Goal: Task Accomplishment & Management: Complete application form

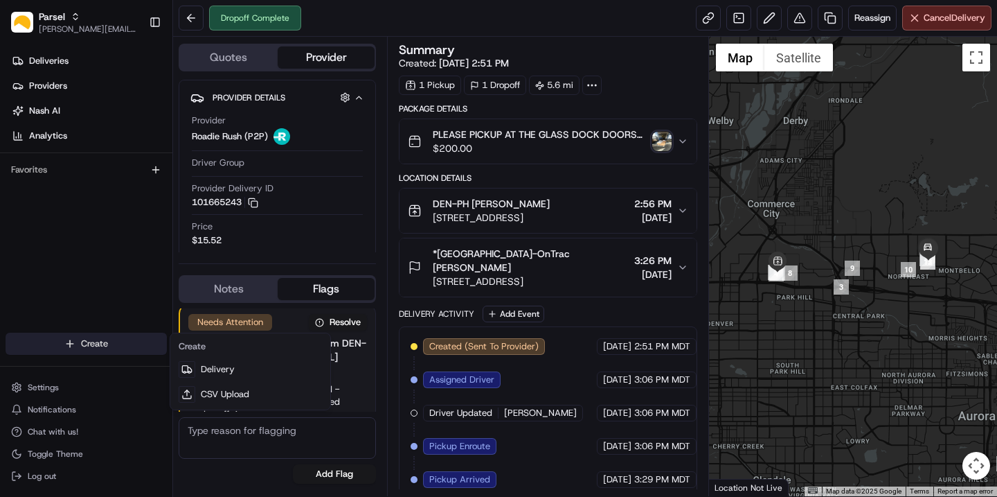
click at [71, 346] on html "Parsel cindy.perez@saltbox.com Toggle Sidebar Deliveries Providers Nash AI Anal…" at bounding box center [498, 248] width 997 height 497
click at [91, 348] on html "Parsel cindy.perez@saltbox.com Toggle Sidebar Deliveries Providers Nash AI Anal…" at bounding box center [498, 248] width 997 height 497
click at [79, 346] on html "Parsel cindy.perez@saltbox.com Toggle Sidebar Deliveries Providers Nash AI Anal…" at bounding box center [498, 248] width 997 height 497
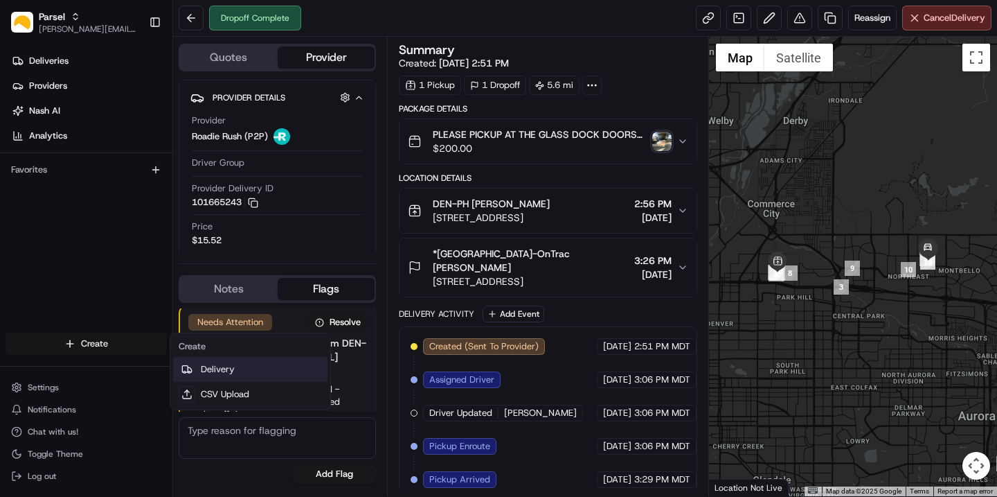
click at [209, 375] on link "Delivery" at bounding box center [250, 369] width 154 height 25
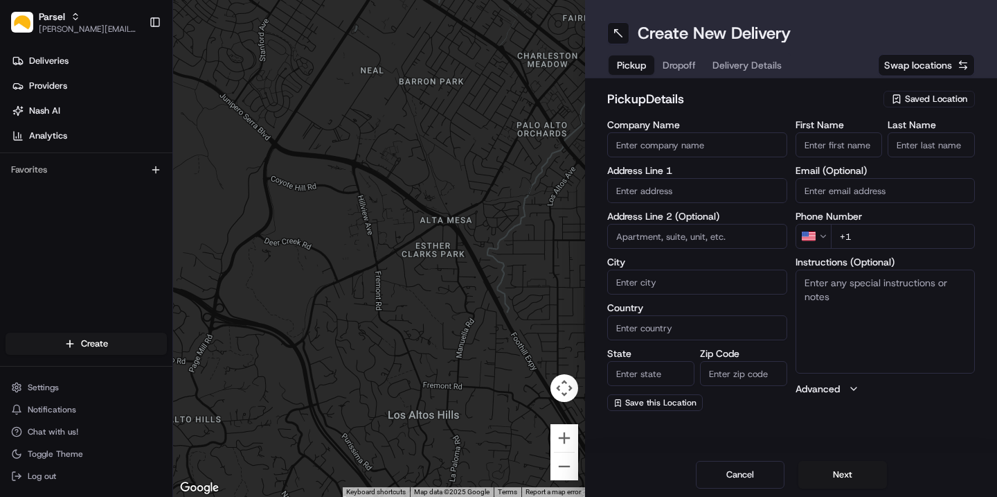
click at [913, 65] on span "Swap locations" at bounding box center [919, 65] width 68 height 14
click at [908, 98] on span "Saved Location" at bounding box center [936, 99] width 62 height 12
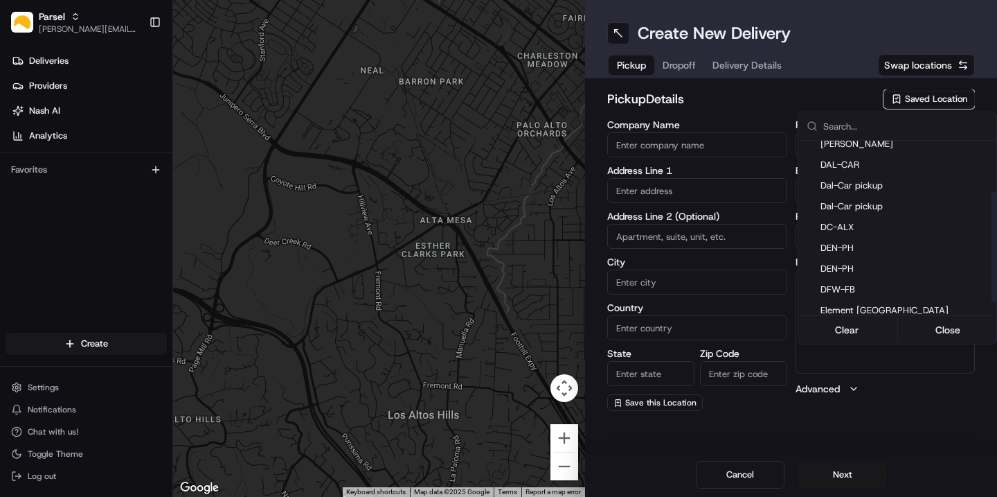
scroll to position [82, 0]
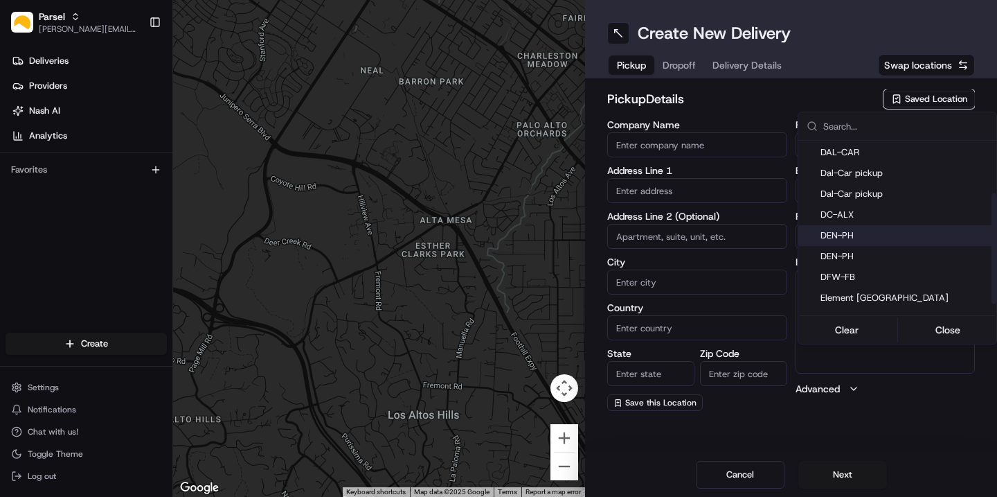
click at [837, 233] on span "DEN-PH" at bounding box center [906, 235] width 170 height 12
type input "DEN-PH"
type input "4800 Dahlia St"
type input "Denver"
type input "US"
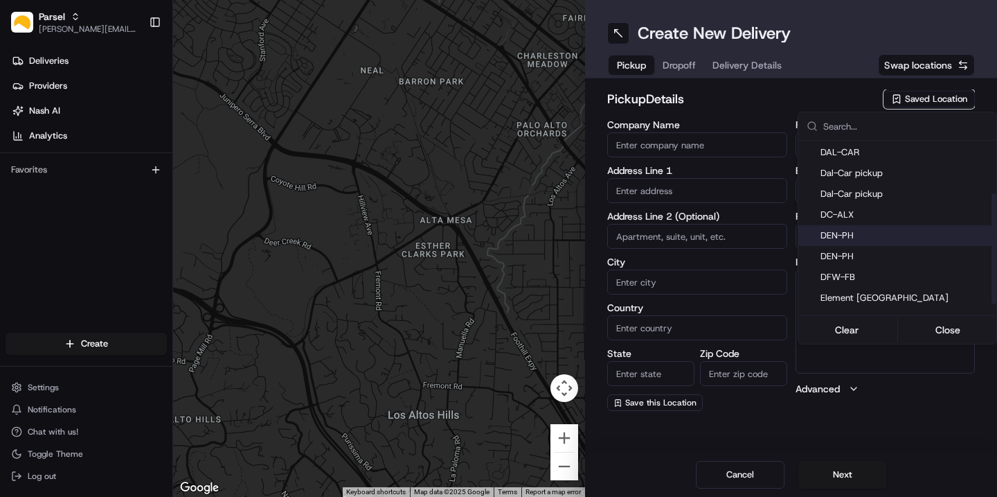
type input "CO"
type input "80216"
type input "Cindy"
type input "Perez"
type input "den-ph@saltbox.com"
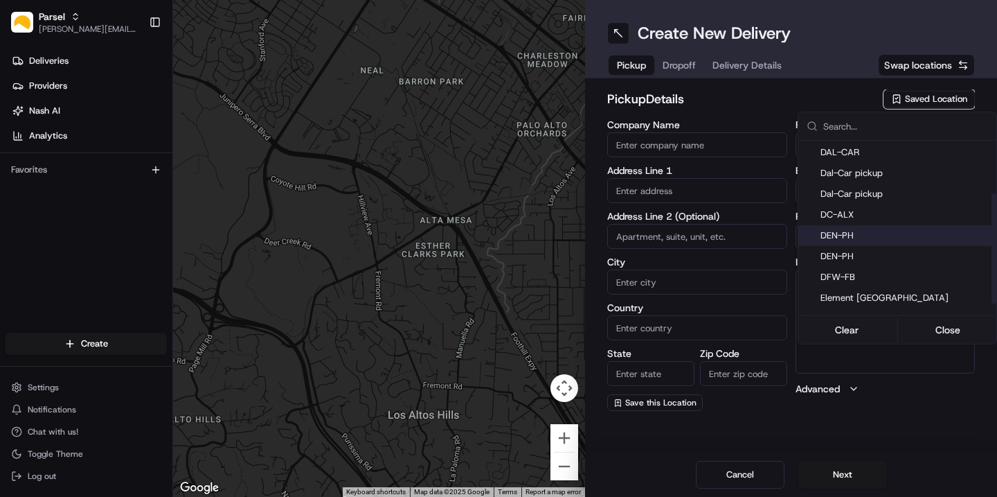
type input "+1 720 677 2941"
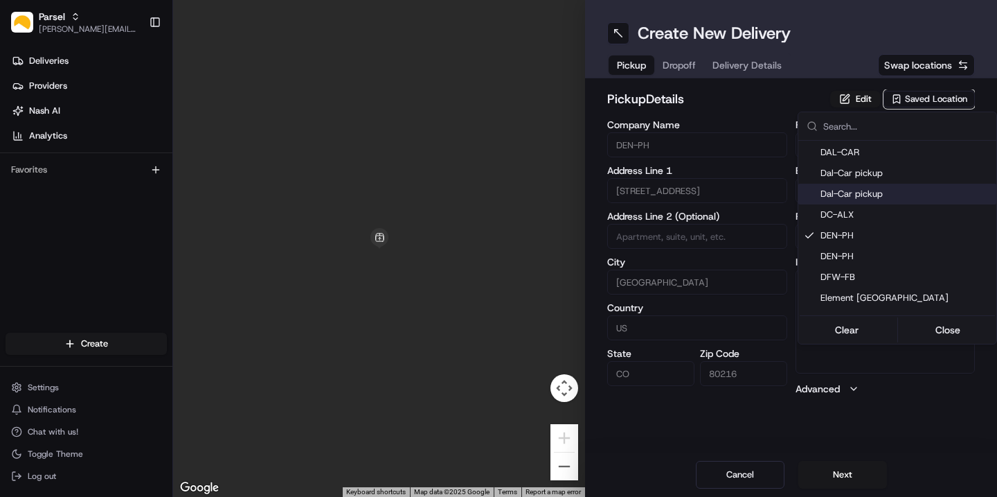
click at [745, 108] on html "Parsel cindy.perez@saltbox.com Toggle Sidebar Deliveries Providers Nash AI Anal…" at bounding box center [498, 248] width 997 height 497
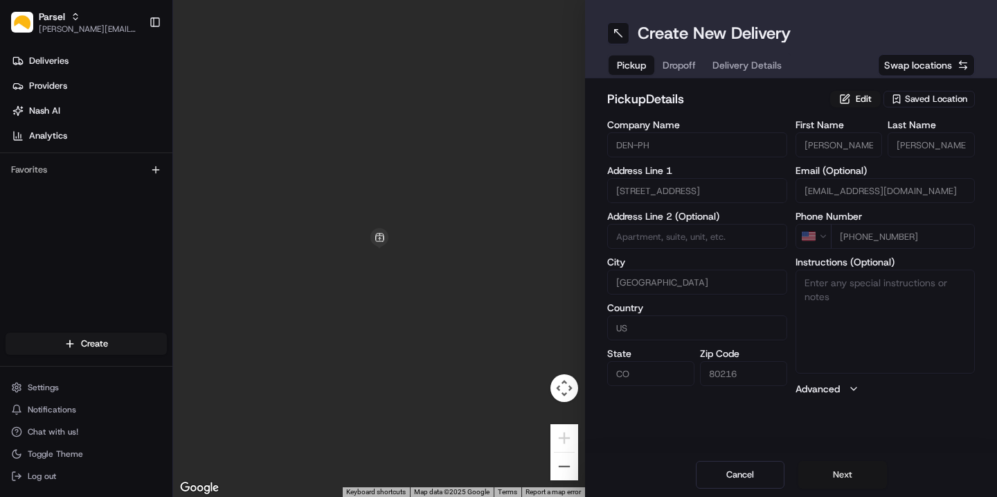
click at [830, 471] on button "Next" at bounding box center [843, 475] width 89 height 28
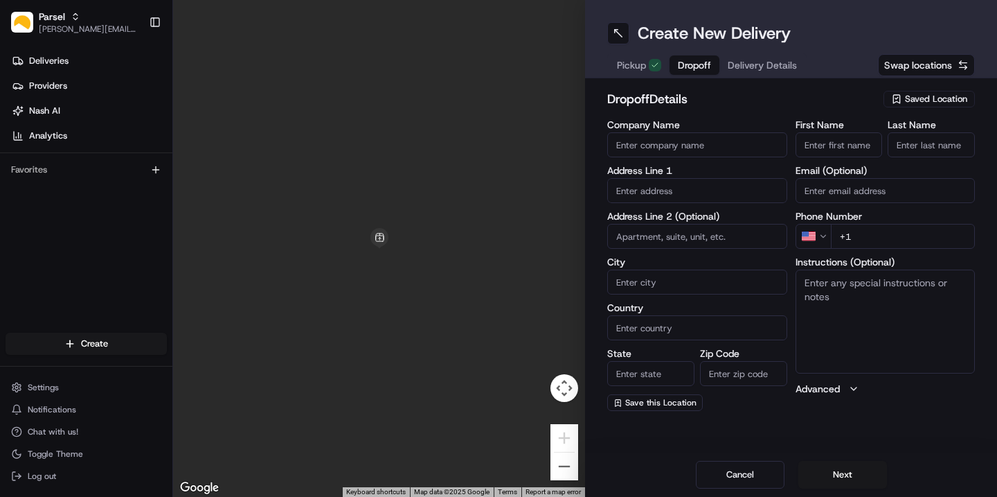
click at [921, 103] on span "Saved Location" at bounding box center [936, 99] width 62 height 12
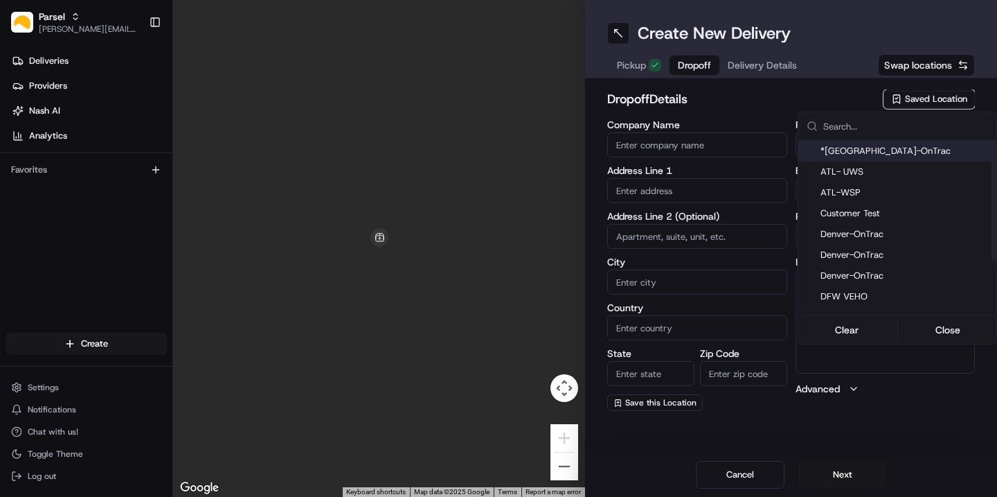
click at [883, 153] on span "*Denver-OnTrac" at bounding box center [906, 151] width 170 height 12
type input "*Denver-OnTrac"
type input "5000 S Lima St"
type input "Denver"
type input "US"
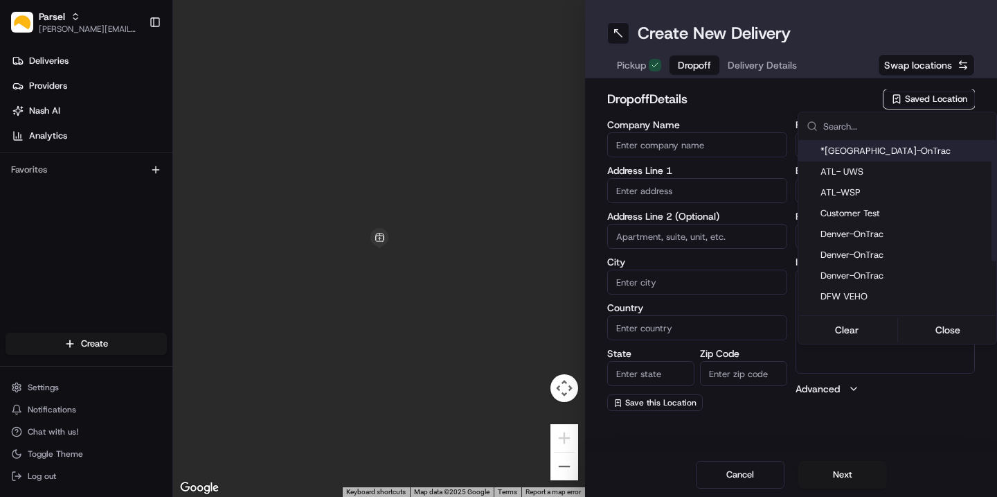
type input "CO"
type input "80239"
type input "Bri"
type input "Phillipi"
type input "MLemanski@ontrac.com"
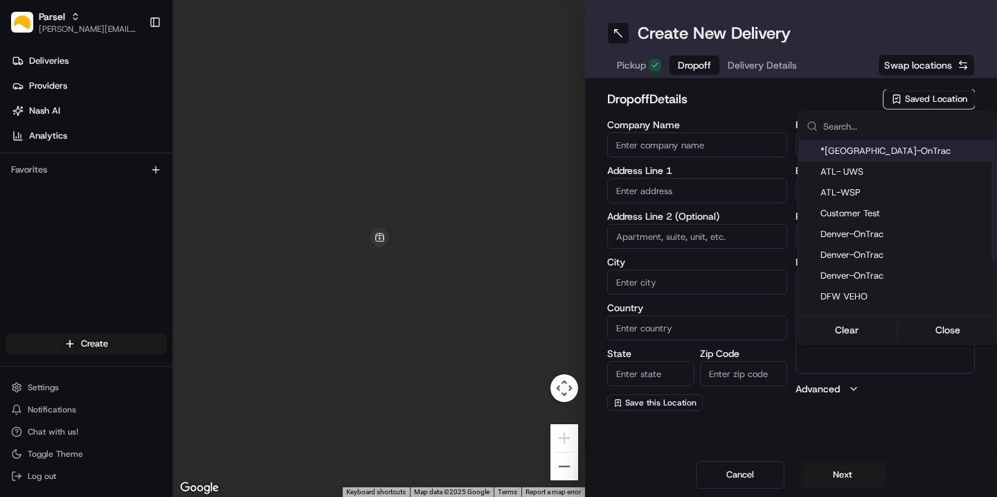
type input "+1 303 565 0451"
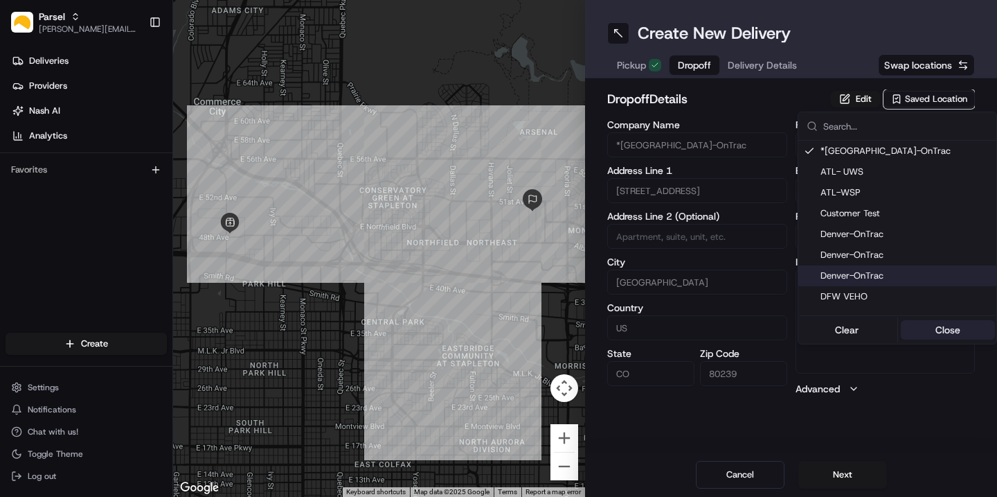
click at [925, 320] on button "Close" at bounding box center [948, 329] width 95 height 19
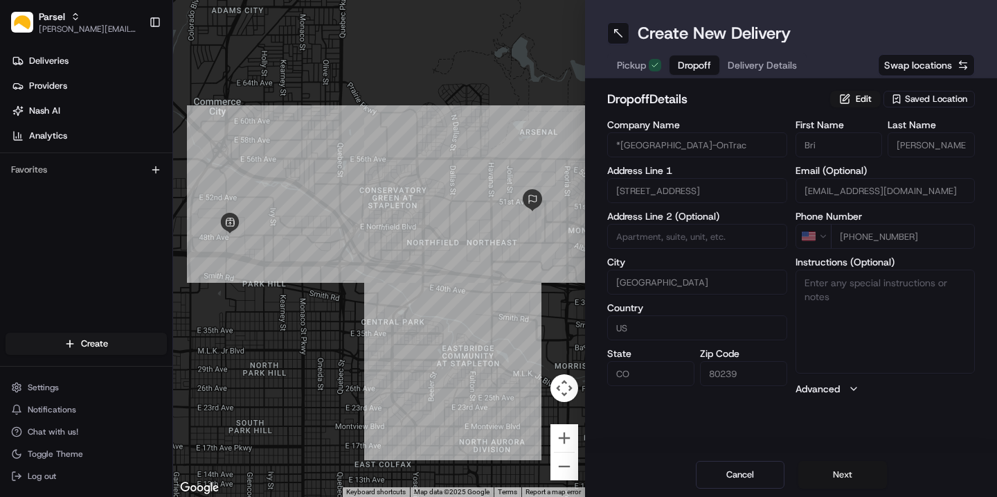
click at [827, 472] on button "Next" at bounding box center [843, 475] width 89 height 28
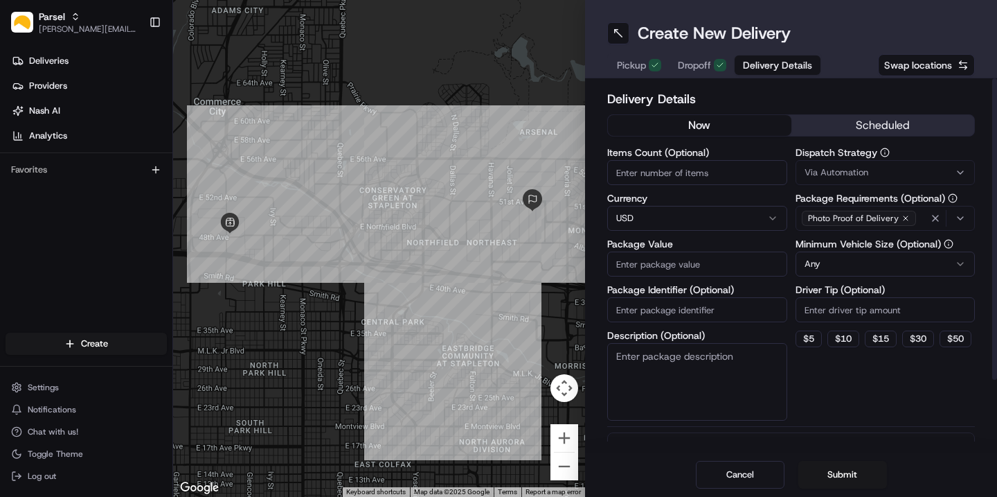
click at [673, 181] on input "Items Count (Optional)" at bounding box center [697, 172] width 180 height 25
type input "21"
click at [641, 263] on input "Package Value" at bounding box center [697, 263] width 180 height 25
type input "300"
click at [631, 376] on textarea "Description (Optional)" at bounding box center [697, 382] width 180 height 78
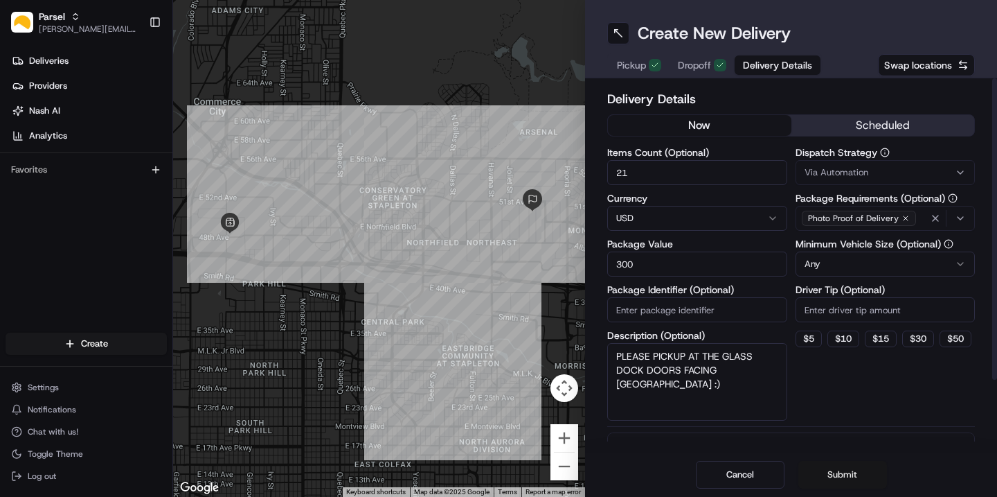
type textarea "PLEASE PICKUP AT THE GLASS DOCK DOORS FACING [GEOGRAPHIC_DATA] :)"
click at [839, 478] on button "Submit" at bounding box center [843, 475] width 89 height 28
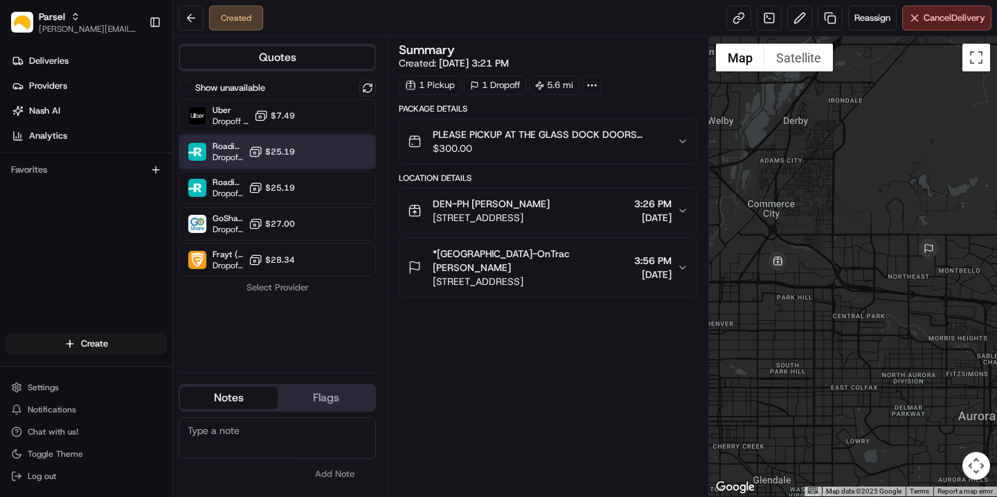
click at [308, 150] on div "Roadie Rush (P2P) Dropoff ETA - $25.19" at bounding box center [277, 151] width 197 height 33
click at [288, 286] on button "Assign Provider" at bounding box center [278, 287] width 98 height 17
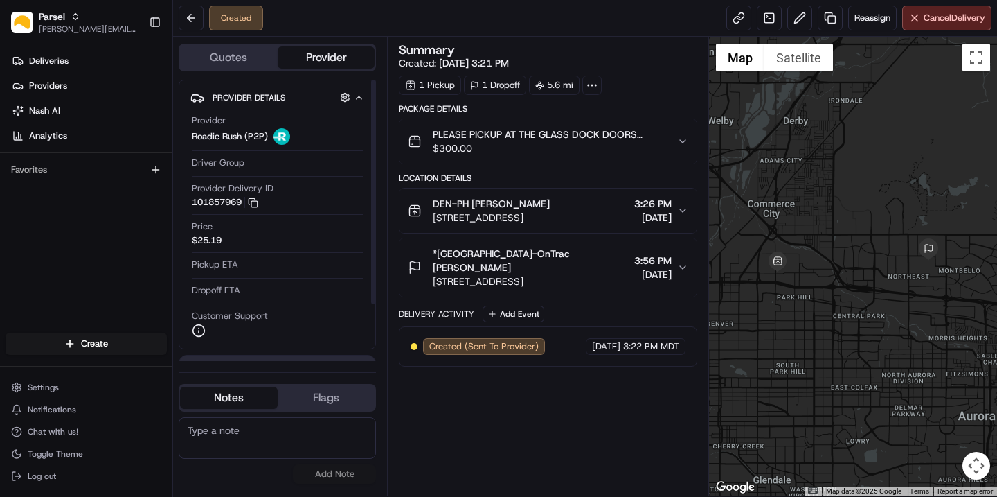
scroll to position [71, 0]
click at [878, 19] on span "Reassign" at bounding box center [873, 18] width 36 height 12
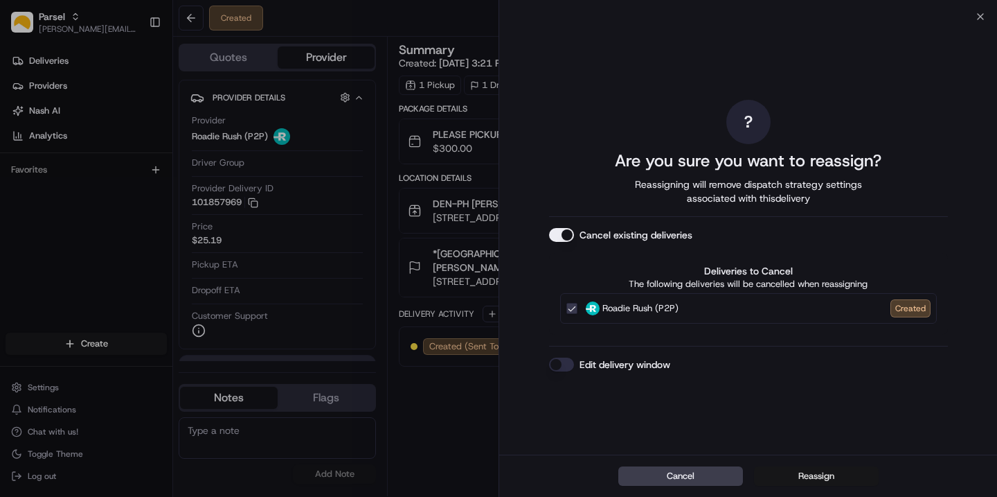
click at [805, 480] on button "Reassign" at bounding box center [816, 475] width 125 height 19
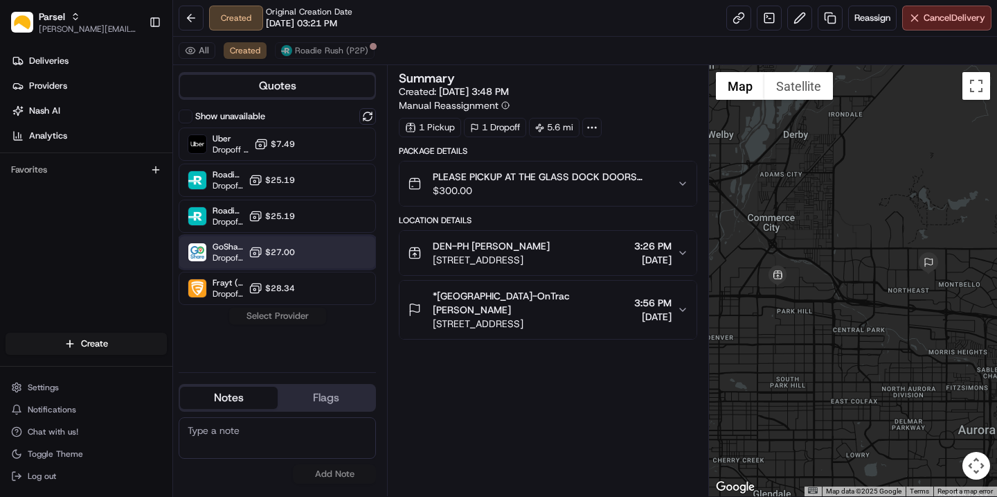
click at [225, 249] on span "GoShare" at bounding box center [228, 246] width 30 height 11
click at [288, 311] on button "Assign Provider" at bounding box center [278, 316] width 98 height 17
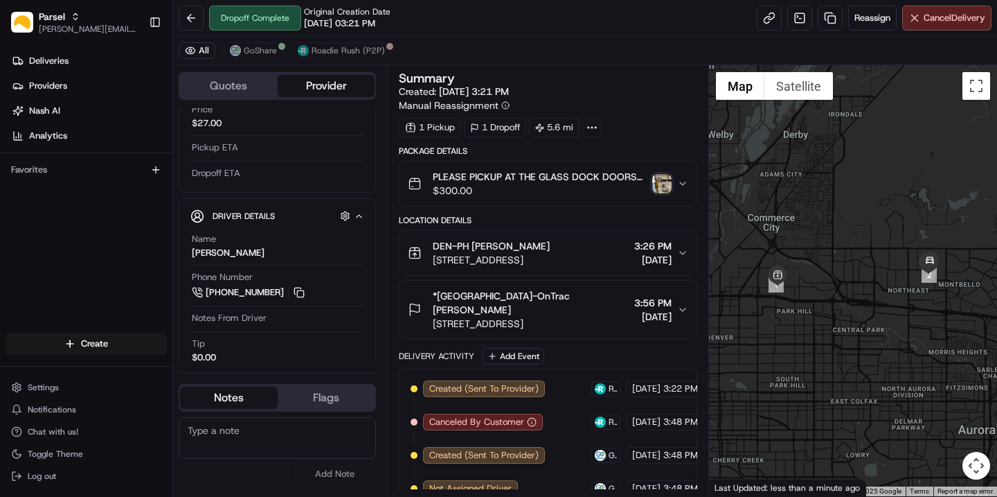
click at [657, 186] on img "button" at bounding box center [662, 183] width 19 height 19
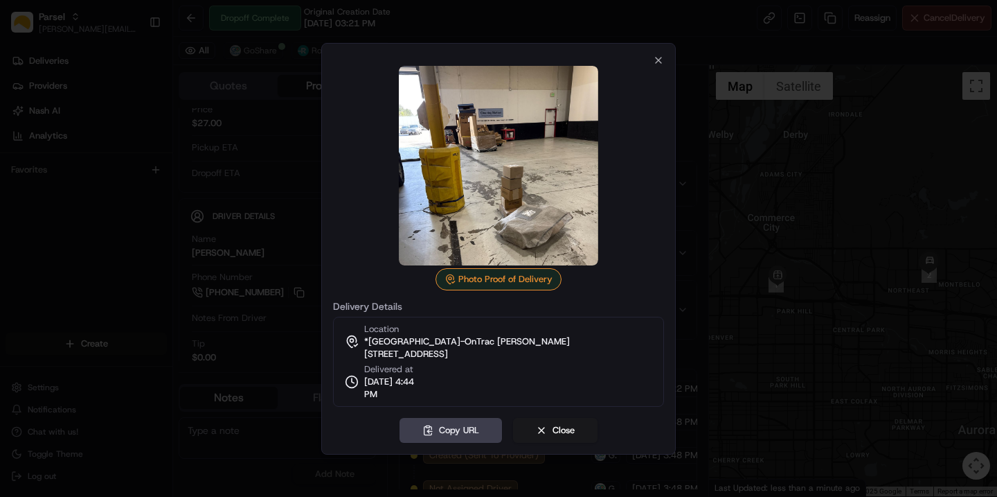
click at [651, 203] on div at bounding box center [498, 165] width 331 height 199
click at [249, 243] on div at bounding box center [498, 248] width 997 height 497
